Goal: Entertainment & Leisure: Consume media (video, audio)

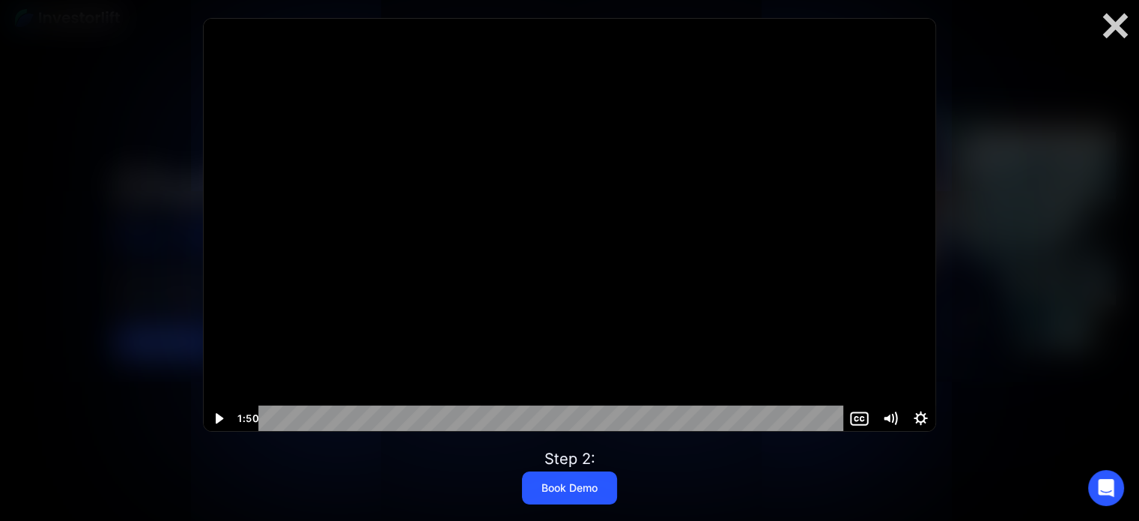
click at [636, 182] on div at bounding box center [570, 225] width 733 height 412
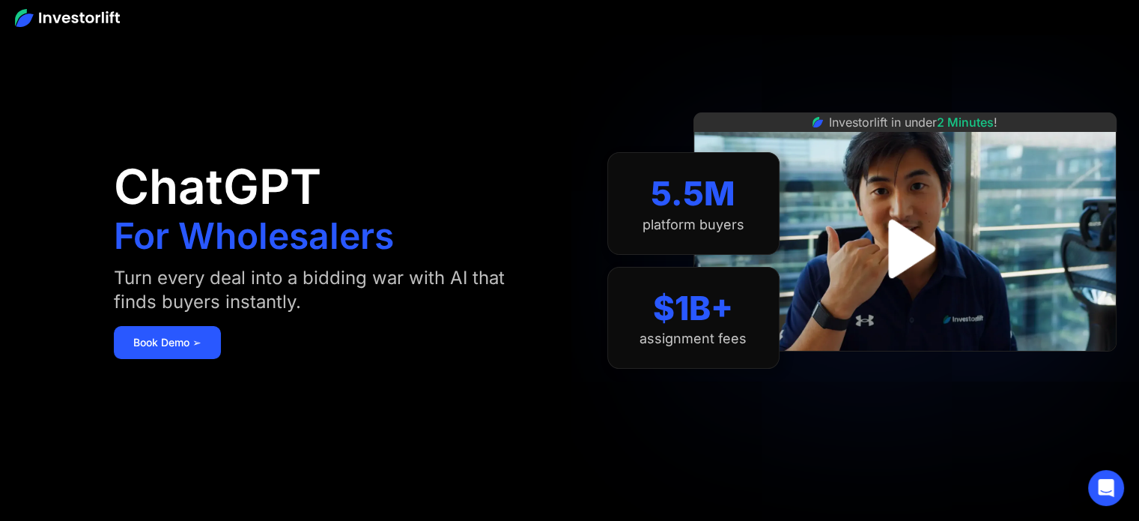
click at [906, 251] on img "open lightbox" at bounding box center [905, 248] width 106 height 106
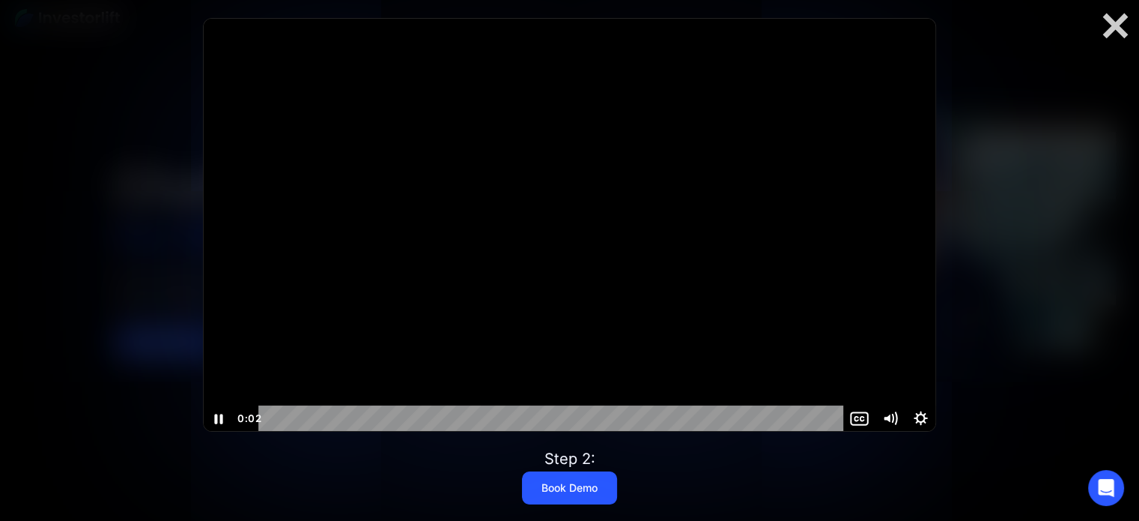
click at [213, 425] on icon "Pause" at bounding box center [219, 418] width 31 height 26
